Goal: Task Accomplishment & Management: Complete application form

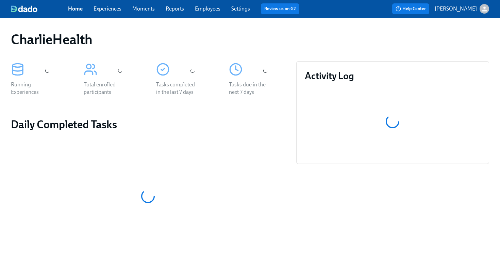
click at [207, 8] on link "Employees" at bounding box center [208, 8] width 26 height 6
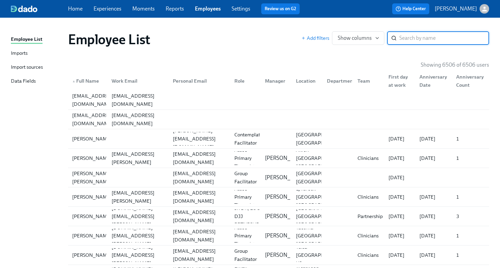
click at [406, 40] on input "search" at bounding box center [444, 38] width 90 height 14
type input "tekeha"
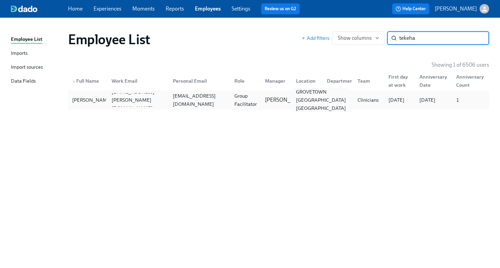
click at [317, 103] on div "GROVETOWN [GEOGRAPHIC_DATA] [GEOGRAPHIC_DATA]" at bounding box center [320, 100] width 55 height 24
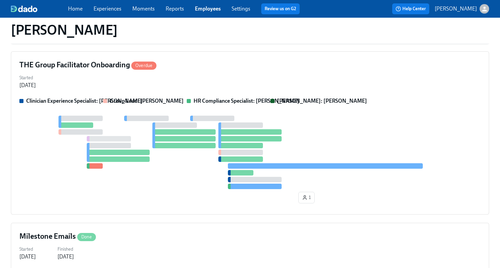
scroll to position [236, 0]
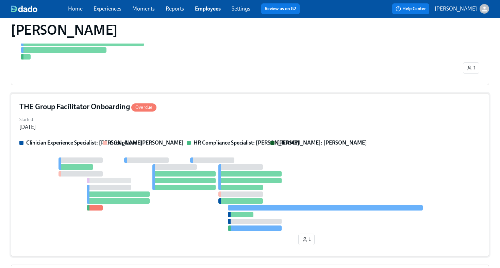
click at [255, 124] on div "Started [DATE]" at bounding box center [249, 123] width 461 height 16
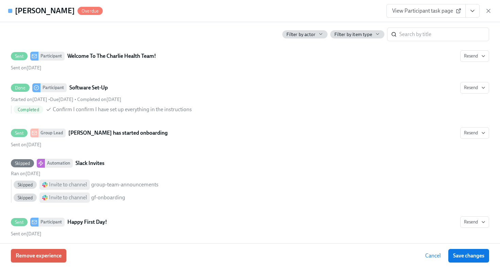
scroll to position [396, 0]
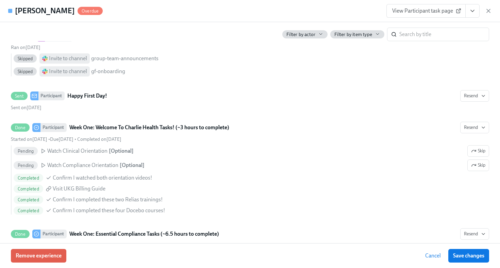
click at [471, 13] on icon "View task page" at bounding box center [472, 10] width 7 height 7
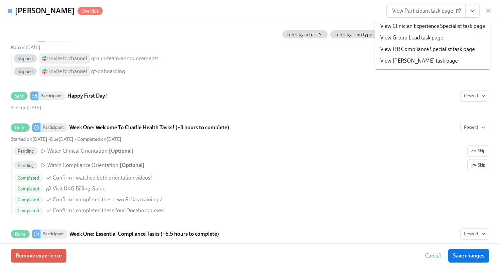
click at [457, 50] on link "View HR Compliance Specialist task page" at bounding box center [427, 49] width 95 height 7
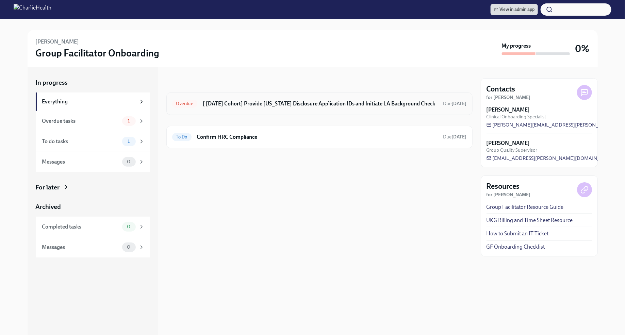
click at [320, 105] on h6 "[ [DATE] Cohort] Provide [US_STATE] Disclosure Application IDs and Initiate LA …" at bounding box center [320, 103] width 235 height 7
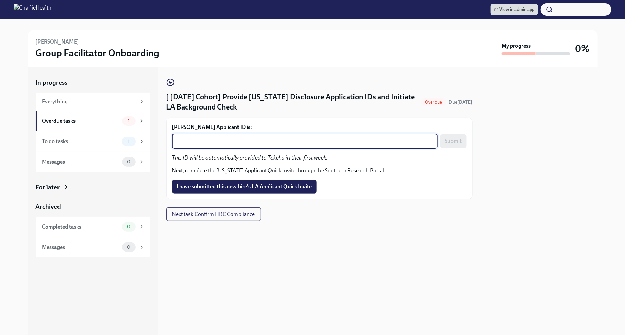
click at [287, 140] on textarea "Tekeha Robinson's Applicant ID is:" at bounding box center [304, 141] width 257 height 8
paste textarea "1250601"
type textarea "1250601"
click at [456, 143] on span "Submit" at bounding box center [453, 141] width 17 height 7
